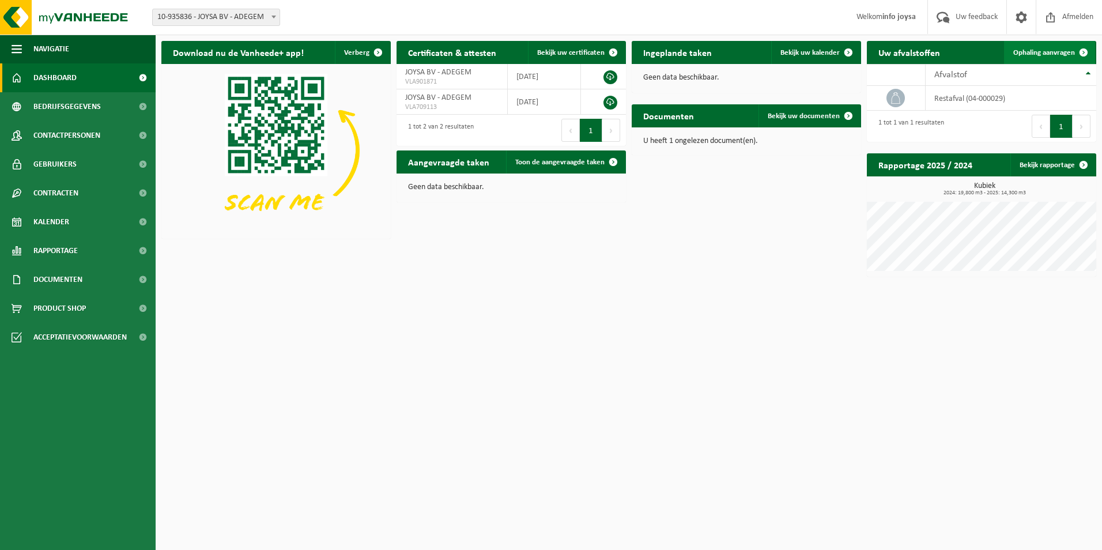
click at [1048, 48] on link "Ophaling aanvragen" at bounding box center [1049, 52] width 91 height 23
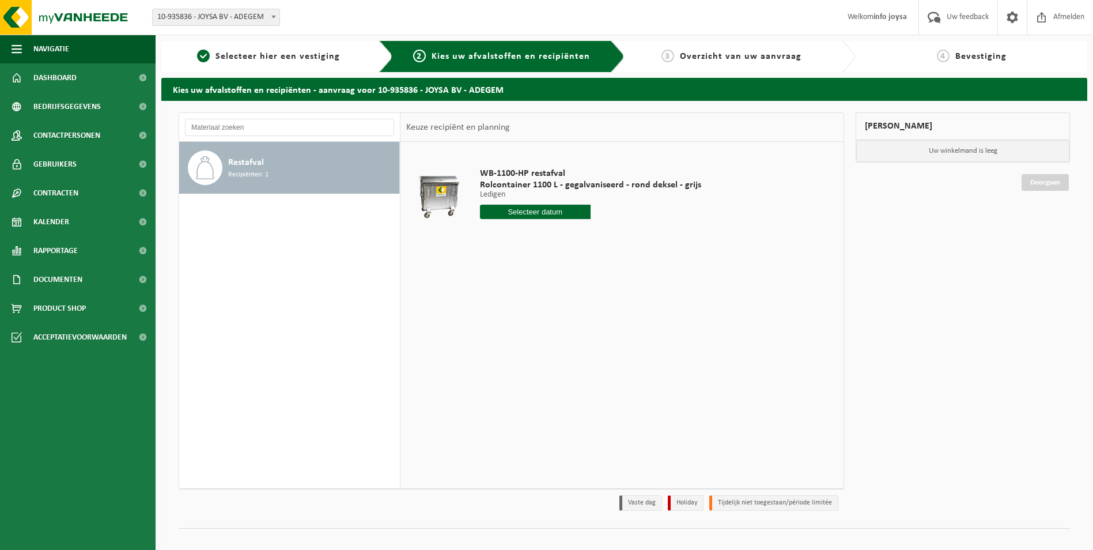
click at [543, 217] on input "text" at bounding box center [535, 212] width 111 height 14
click at [570, 314] on div "28 29 30 31 1 2 3 4 5 6 7 8 9 10 11 12 13 14 15 16 17 18 19 20 21 22 23 24 25 2…" at bounding box center [552, 314] width 142 height 92
click at [550, 314] on div "28 29 30 31 1 2 3 4 5 6 7 8 9 10 11 12 13 14 15 16 17 18 19 20 21 22 23 24 25 2…" at bounding box center [552, 314] width 142 height 92
